Goal: Transaction & Acquisition: Subscribe to service/newsletter

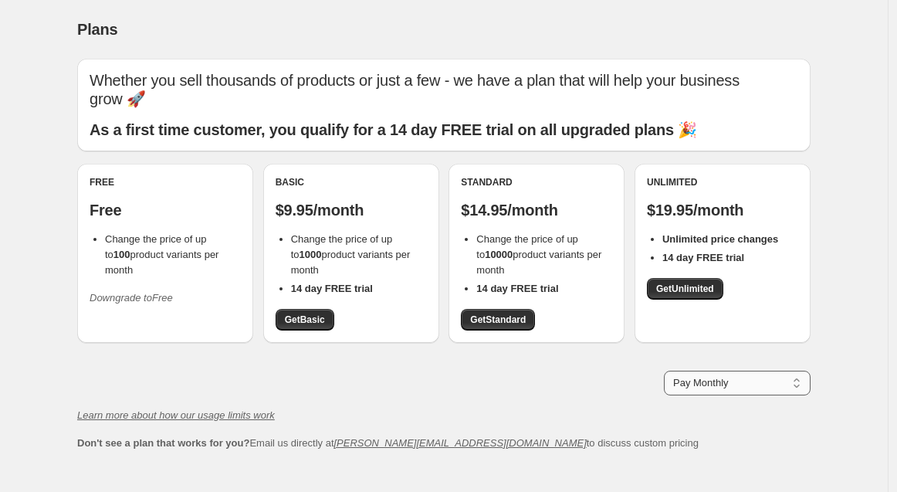
click at [712, 385] on select "Pay Monthly Pay Yearly (Save 16%)" at bounding box center [737, 383] width 147 height 25
select select "year"
click at [668, 371] on select "Pay Monthly Pay Yearly (Save 16%)" at bounding box center [737, 383] width 147 height 25
